Goal: Check status: Check status

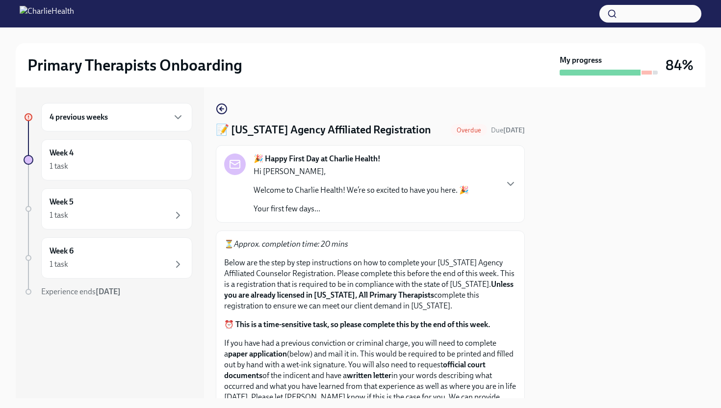
click at [122, 122] on div "4 previous weeks" at bounding box center [117, 117] width 134 height 12
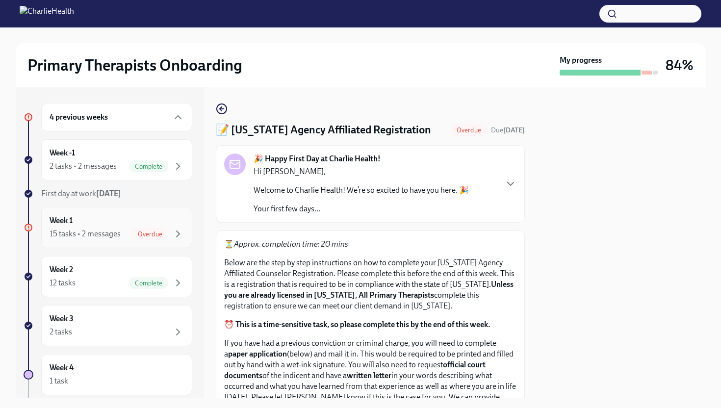
click at [133, 231] on span "Overdue" at bounding box center [150, 234] width 36 height 7
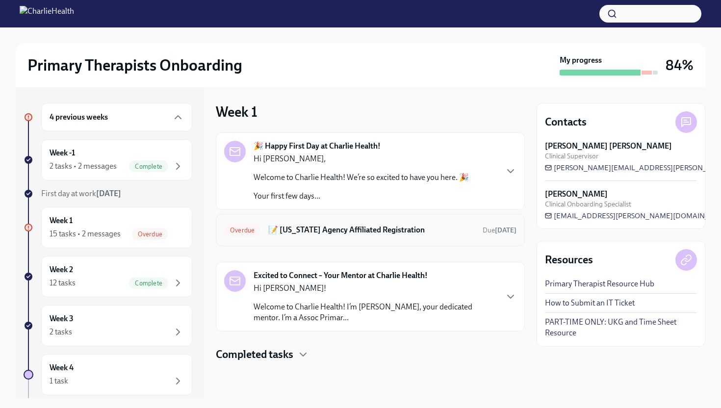
click at [367, 230] on h6 "📝 [US_STATE] Agency Affiliated Registration" at bounding box center [371, 230] width 207 height 11
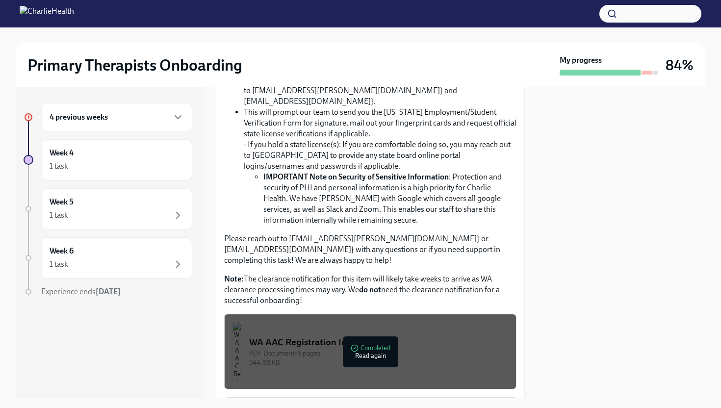
scroll to position [609, 0]
